Goal: Task Accomplishment & Management: Use online tool/utility

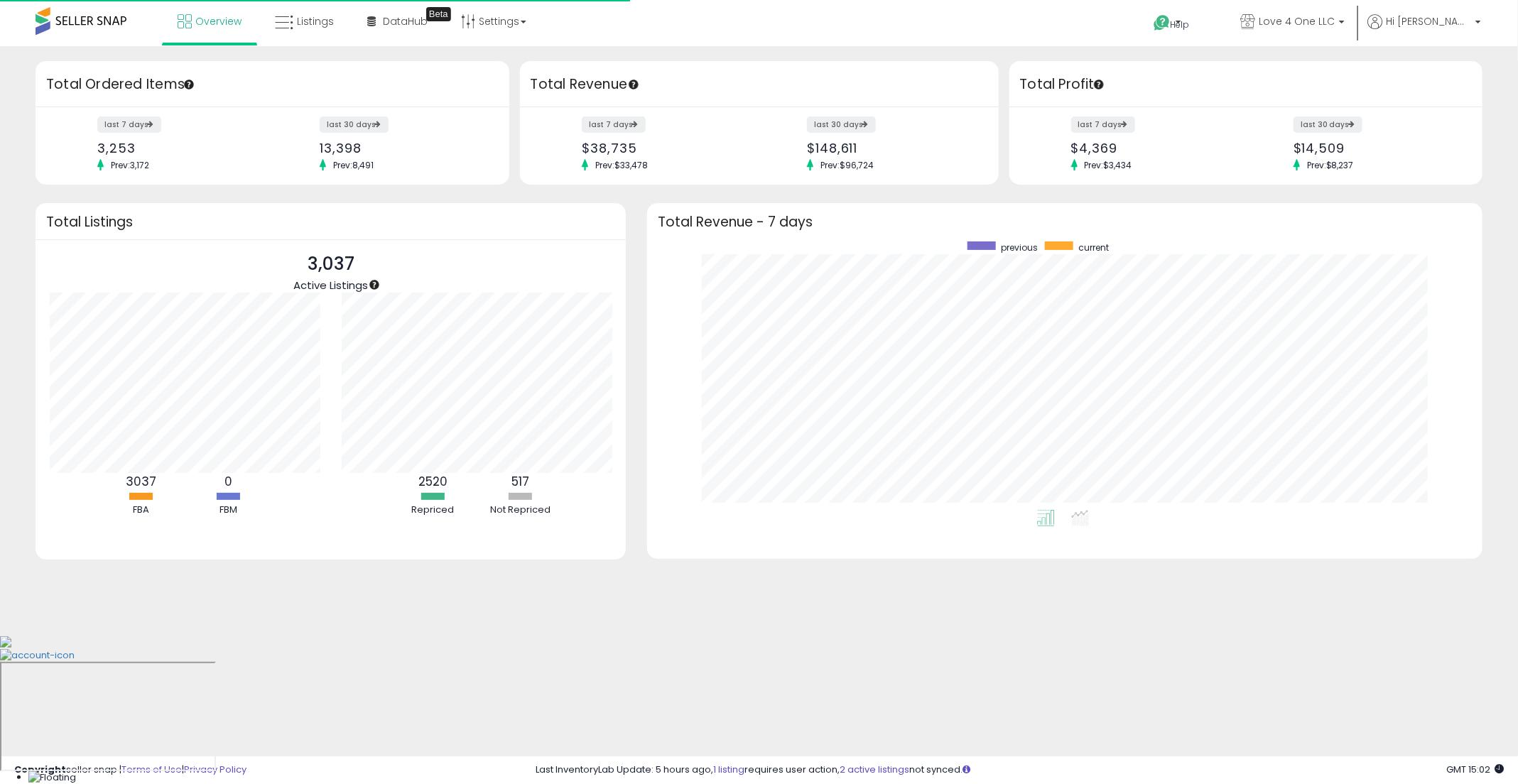
scroll to position [268, 806]
click at [314, 23] on span "Listings" at bounding box center [315, 20] width 37 height 14
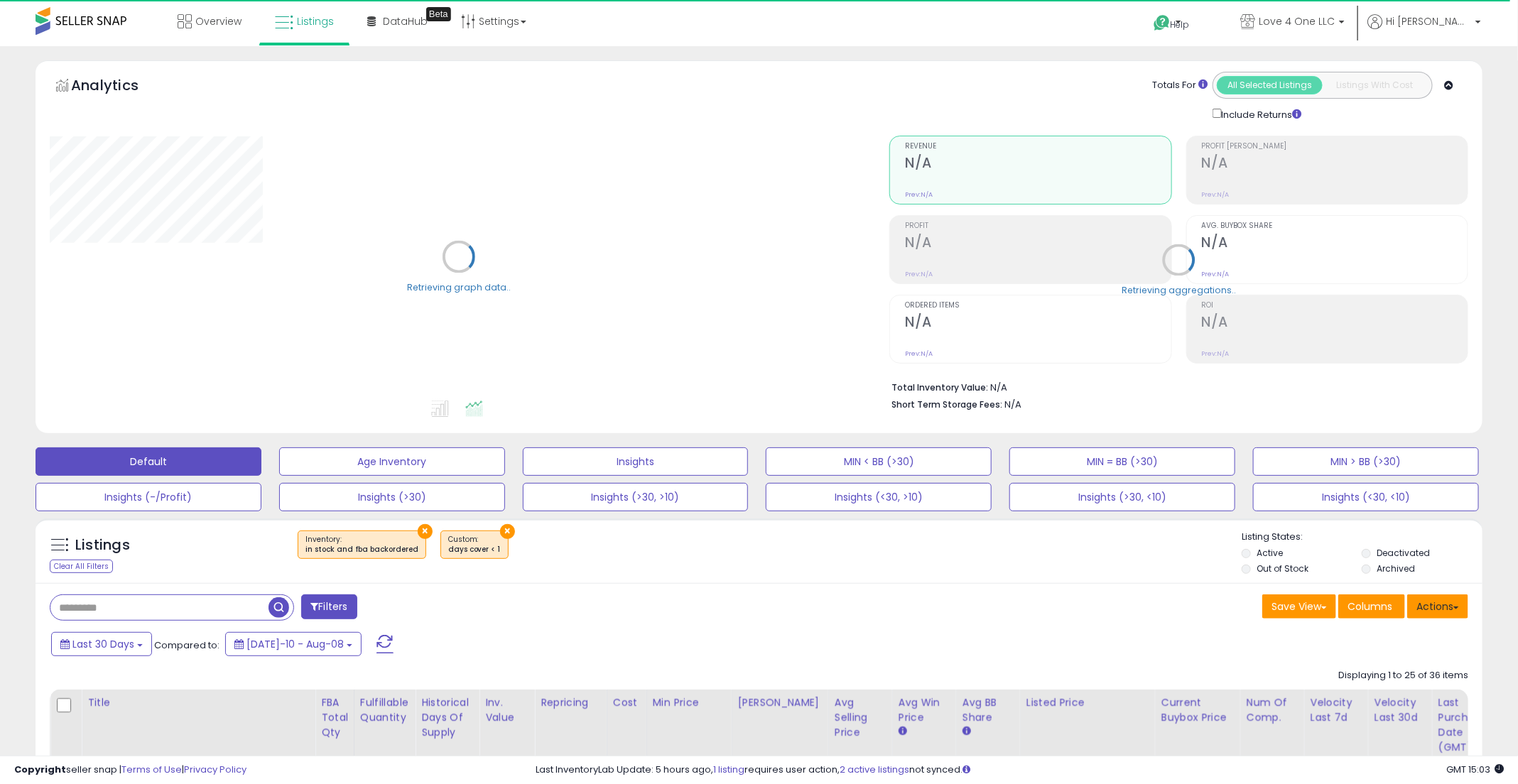
click at [1449, 605] on button "Actions" at bounding box center [1438, 606] width 61 height 24
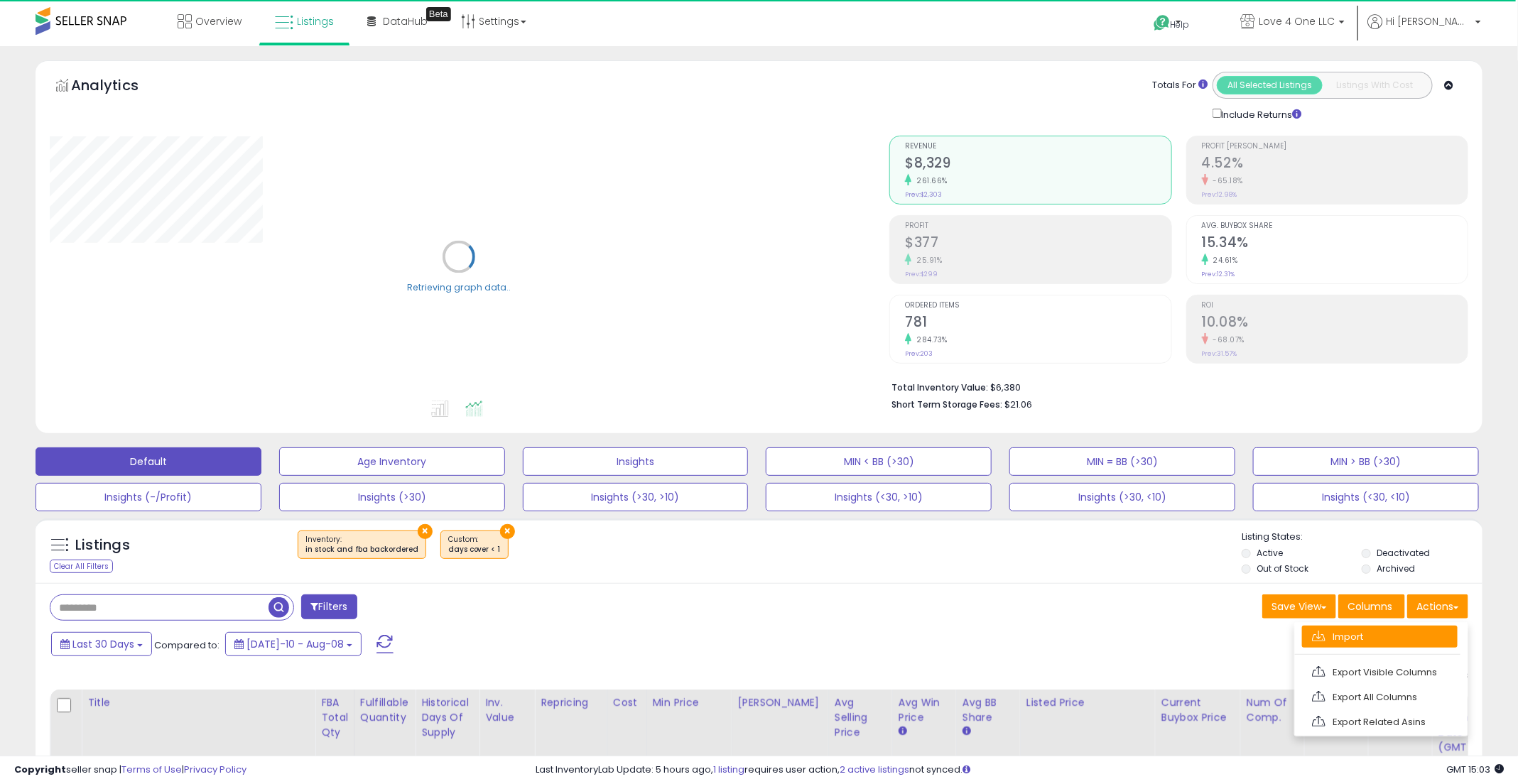
click at [1376, 636] on link "Import" at bounding box center [1379, 637] width 155 height 22
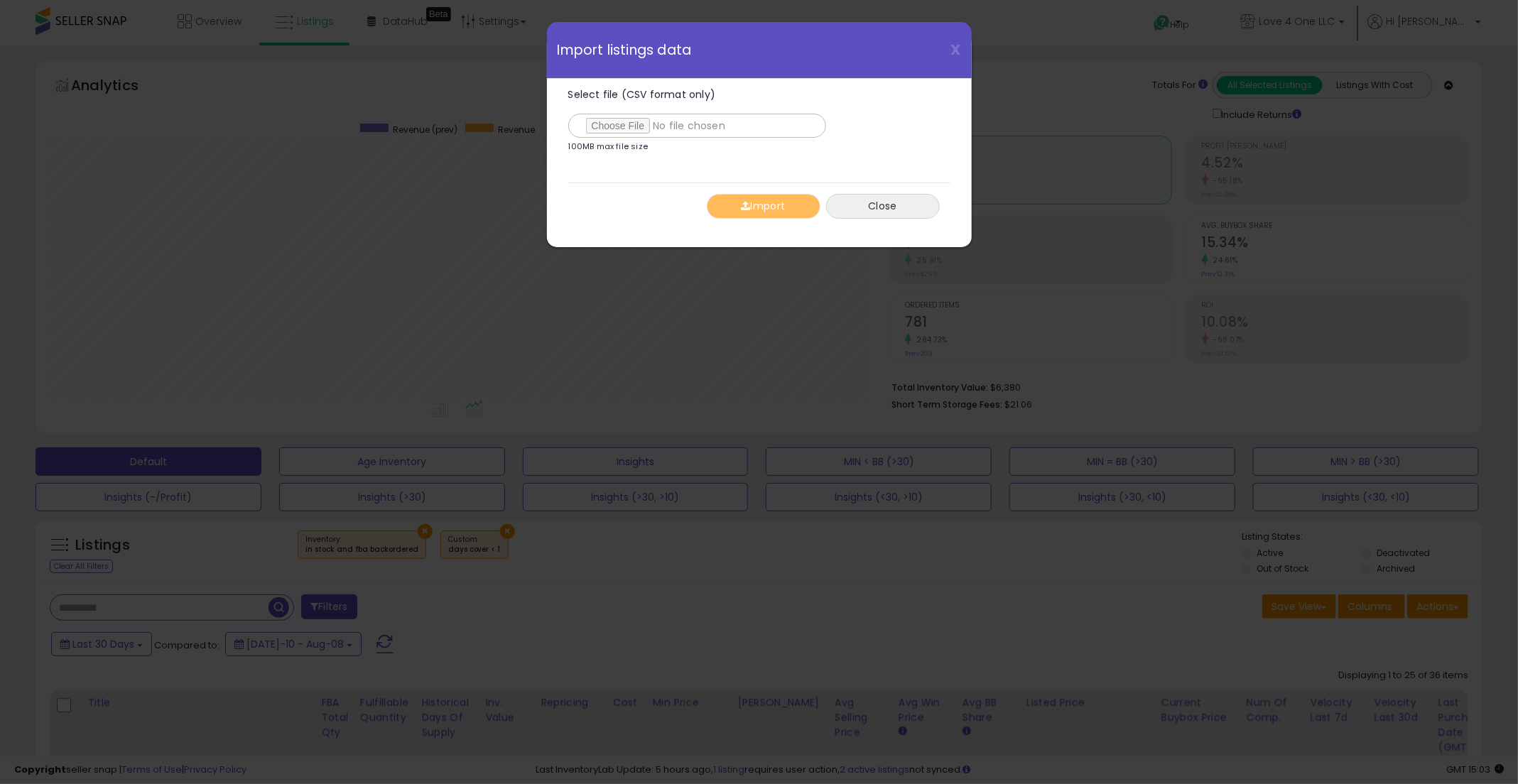
scroll to position [291, 840]
click at [630, 125] on input "Select file (CSV format only)" at bounding box center [697, 125] width 258 height 24
type input "**********"
click at [755, 209] on button "Import" at bounding box center [764, 206] width 114 height 25
